Goal: Find specific page/section: Find specific page/section

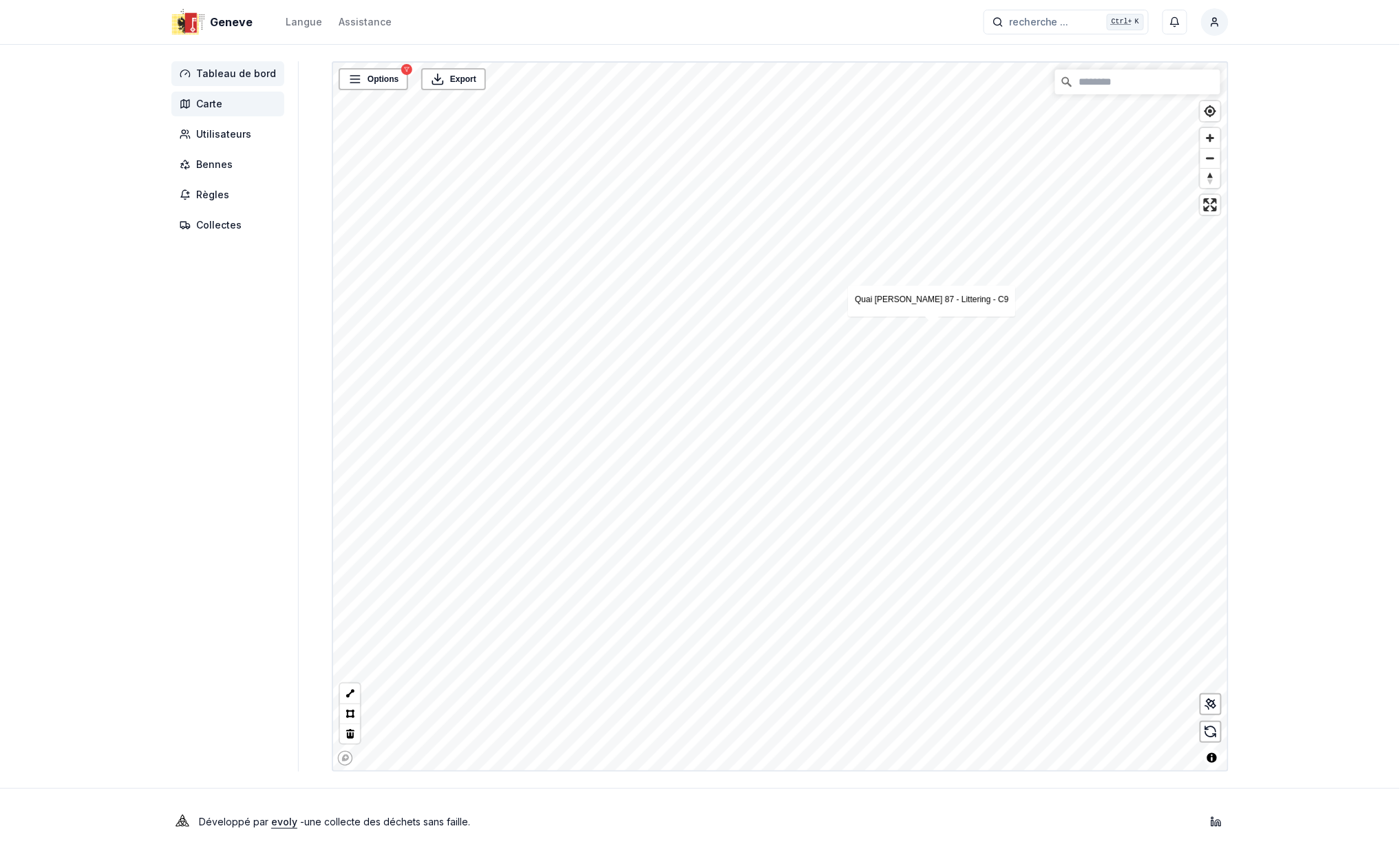
click at [231, 70] on span "Tableau de bord" at bounding box center [236, 74] width 80 height 14
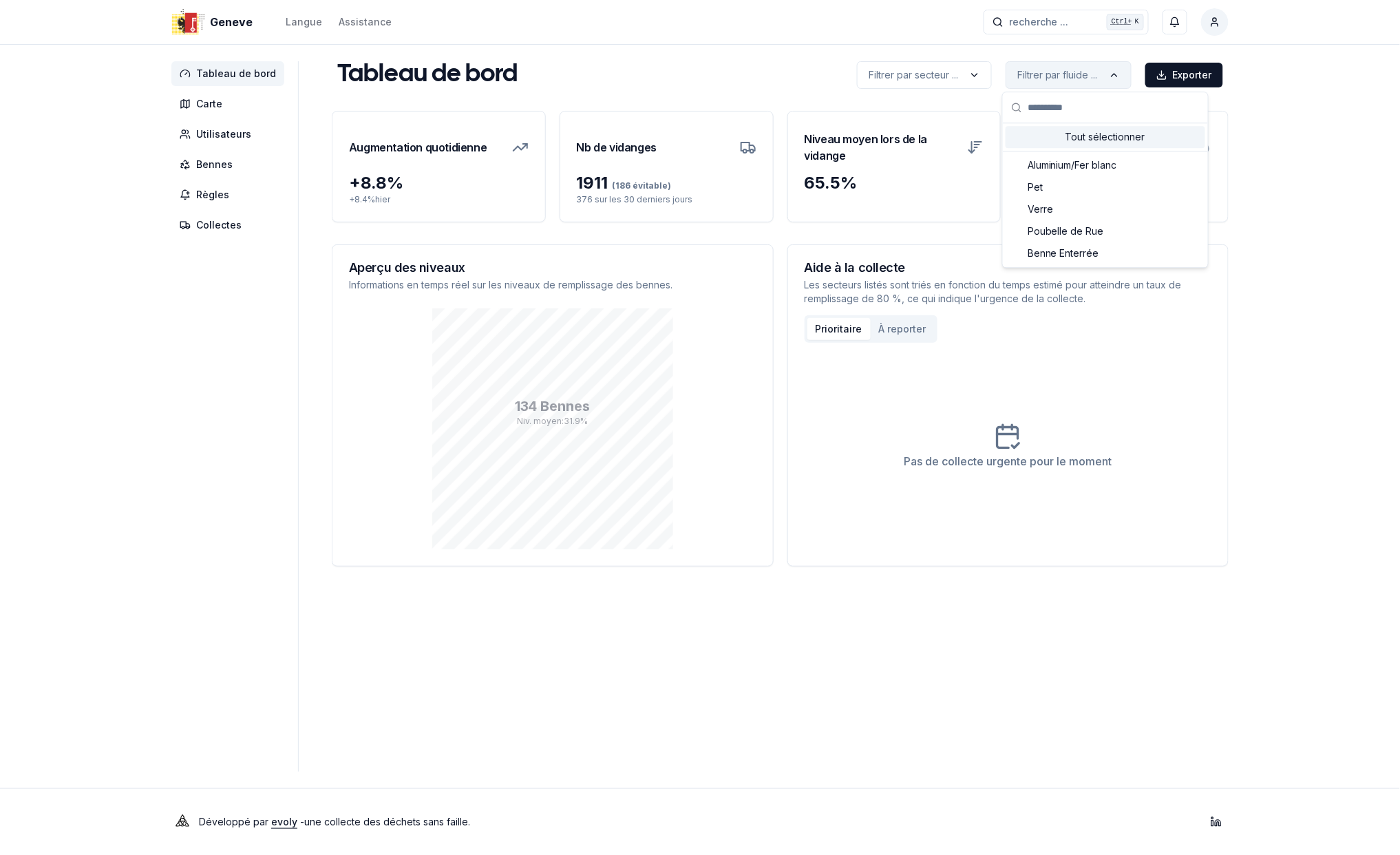
click at [1075, 76] on html "Geneve Langue Assistance recherche ... recherche ... Ctrl+ K [PERSON_NAME] Tabl…" at bounding box center [700, 427] width 1400 height 855
click at [1070, 229] on span "Poubelle de Rue" at bounding box center [1066, 231] width 76 height 14
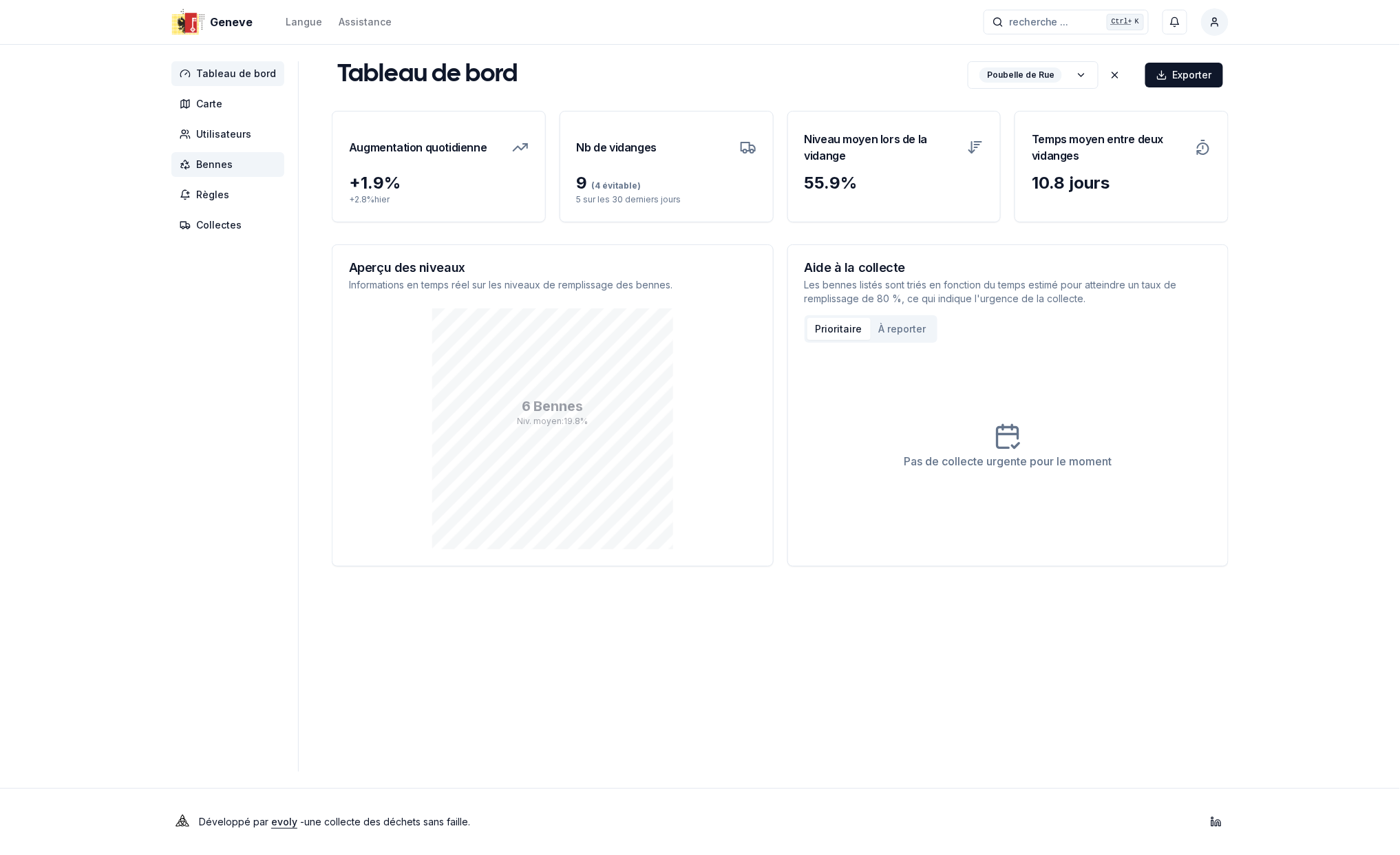
click at [206, 163] on span "Bennes" at bounding box center [214, 165] width 36 height 14
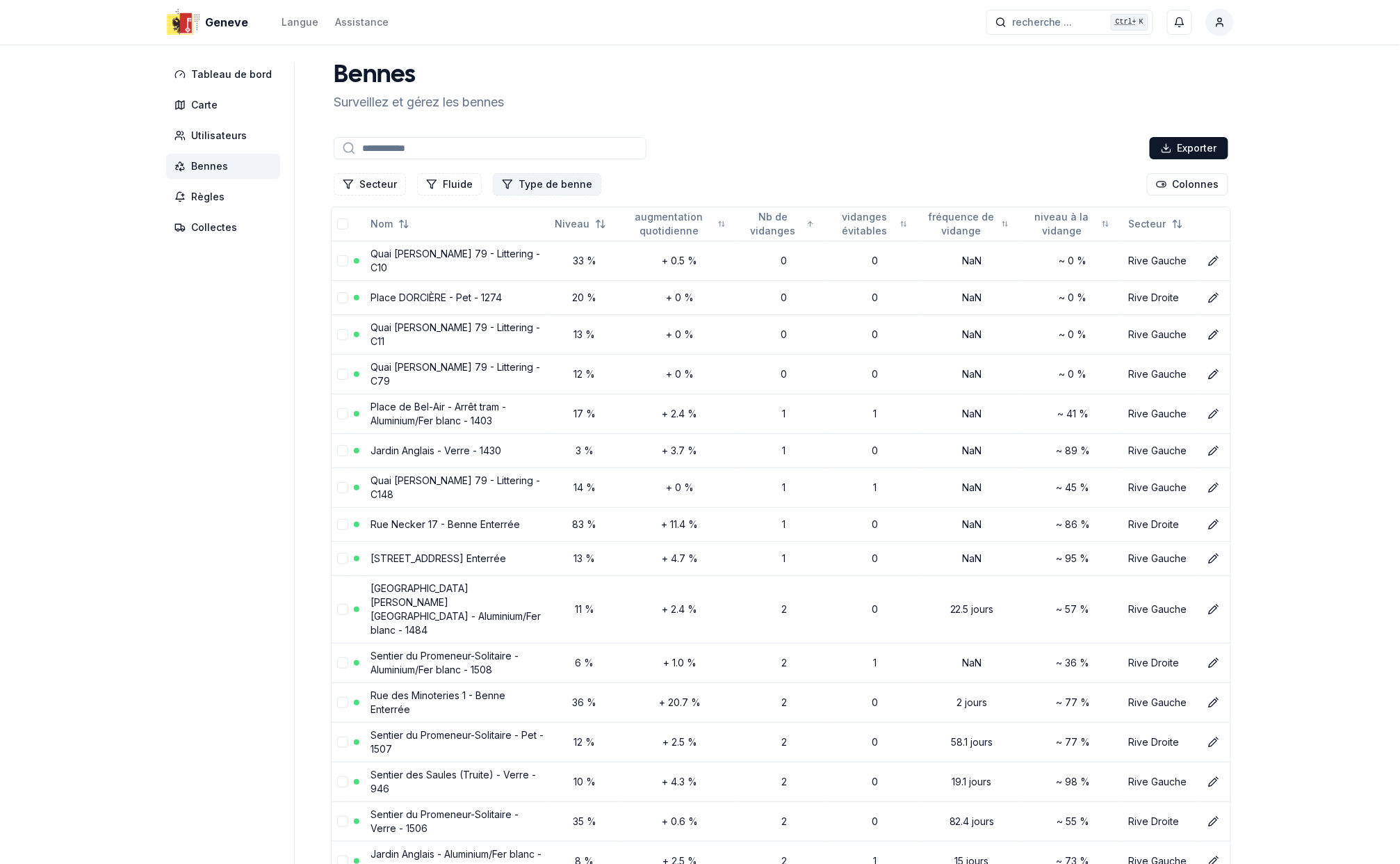
click at [529, 183] on button "Type de benne" at bounding box center [547, 185] width 108 height 22
click at [502, 287] on div "Suggestions" at bounding box center [501, 289] width 11 height 11
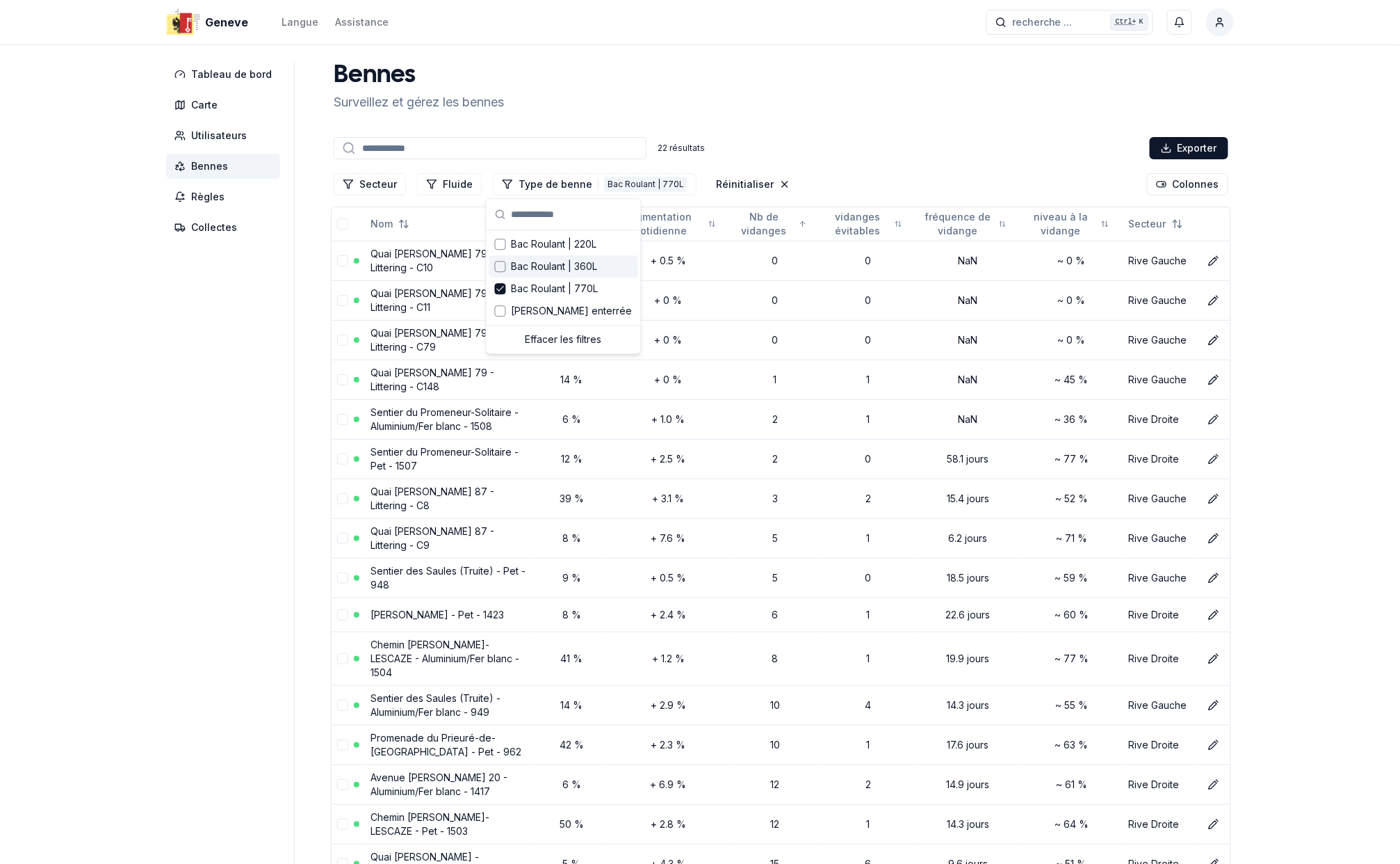
click at [944, 112] on div "[PERSON_NAME] et gérez les bennes 22 résultats Exporter Secteur Fluide Type de …" at bounding box center [781, 617] width 906 height 1110
click at [448, 179] on button "Fluide" at bounding box center [449, 185] width 65 height 22
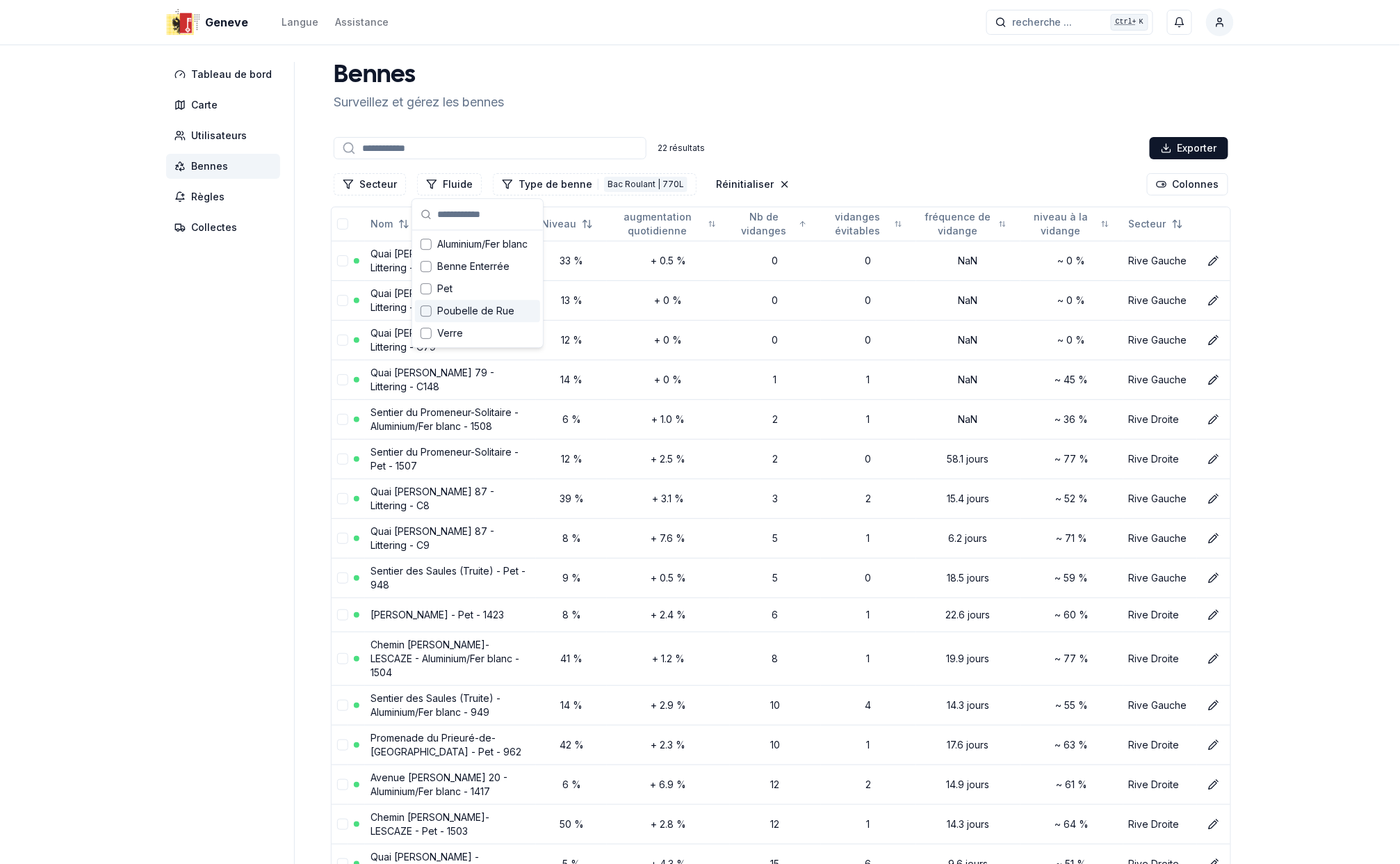
click at [421, 313] on div "Suggestions" at bounding box center [426, 311] width 11 height 11
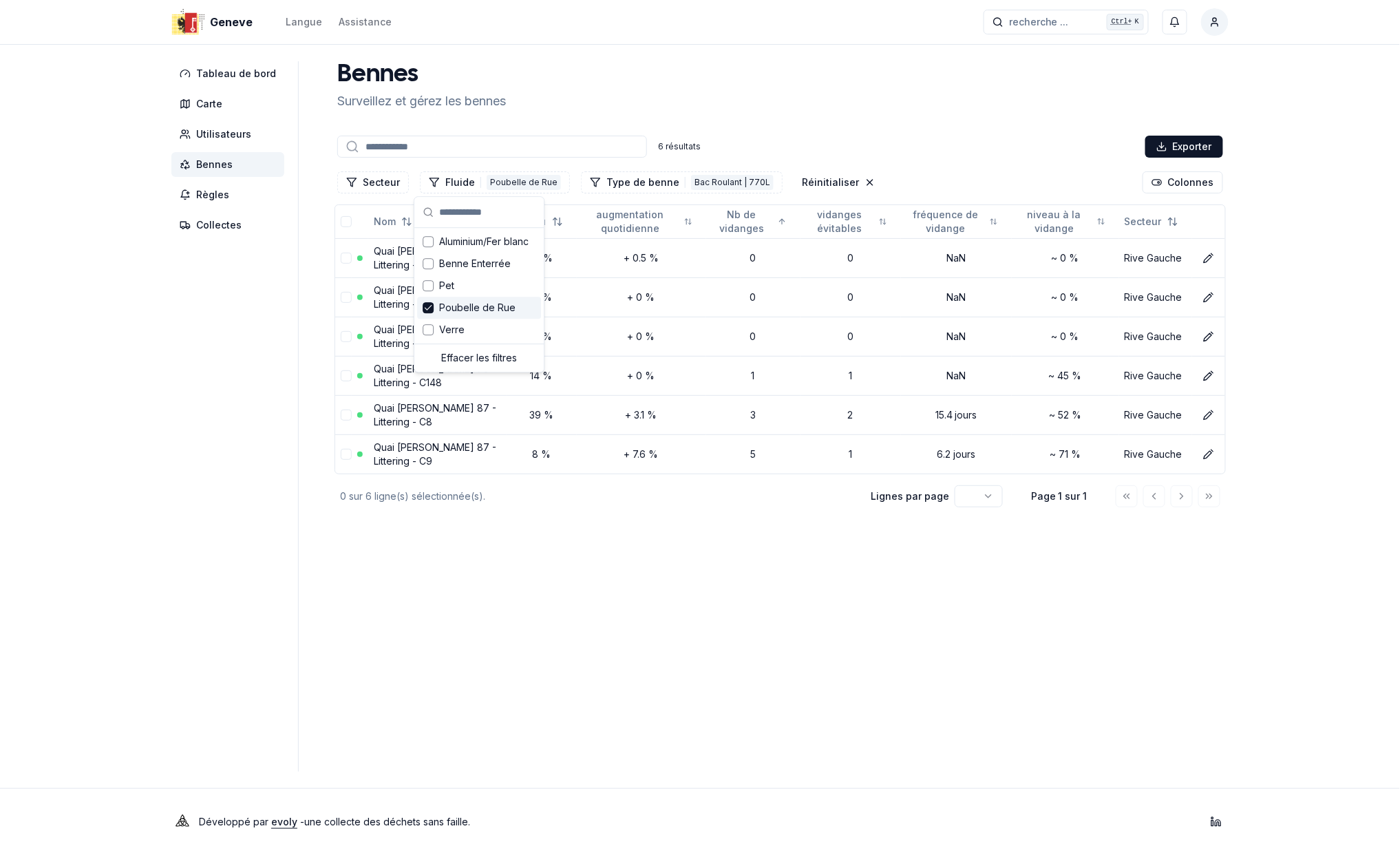
click at [615, 698] on main "[PERSON_NAME] et gérez les bennes 6 résultats Exporter Secteur Fluide 1 Poubell…" at bounding box center [780, 416] width 897 height 710
